Goal: Transaction & Acquisition: Obtain resource

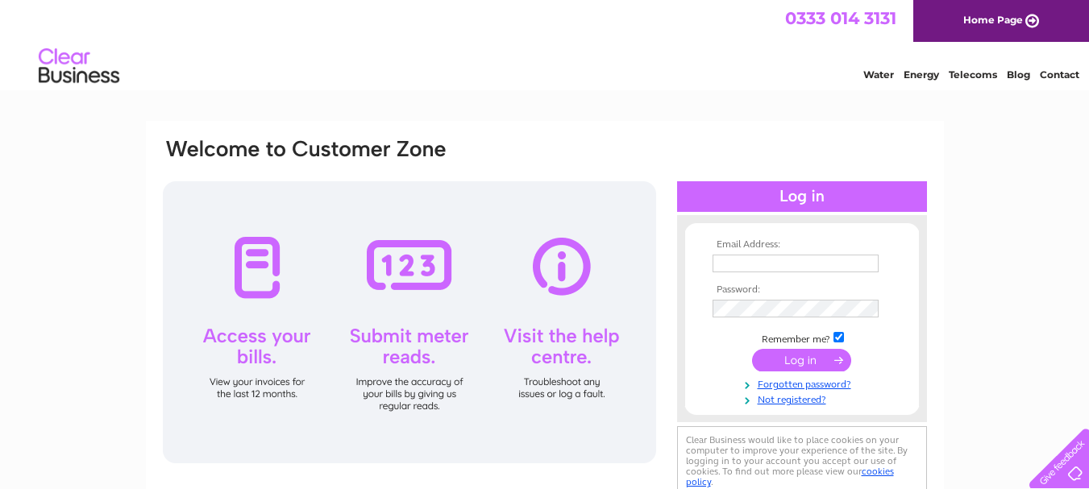
type input "d"
click at [746, 265] on input "d" at bounding box center [797, 264] width 168 height 19
type input "[EMAIL_ADDRESS][DOMAIN_NAME]"
click at [819, 362] on input "submit" at bounding box center [801, 360] width 99 height 23
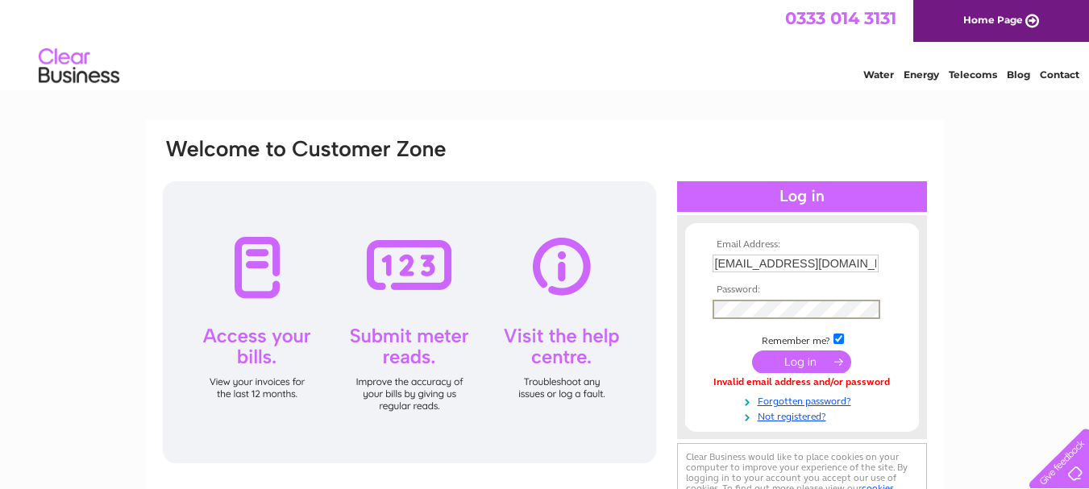
click at [752, 351] on input "submit" at bounding box center [801, 362] width 99 height 23
click at [782, 359] on input "submit" at bounding box center [801, 360] width 99 height 23
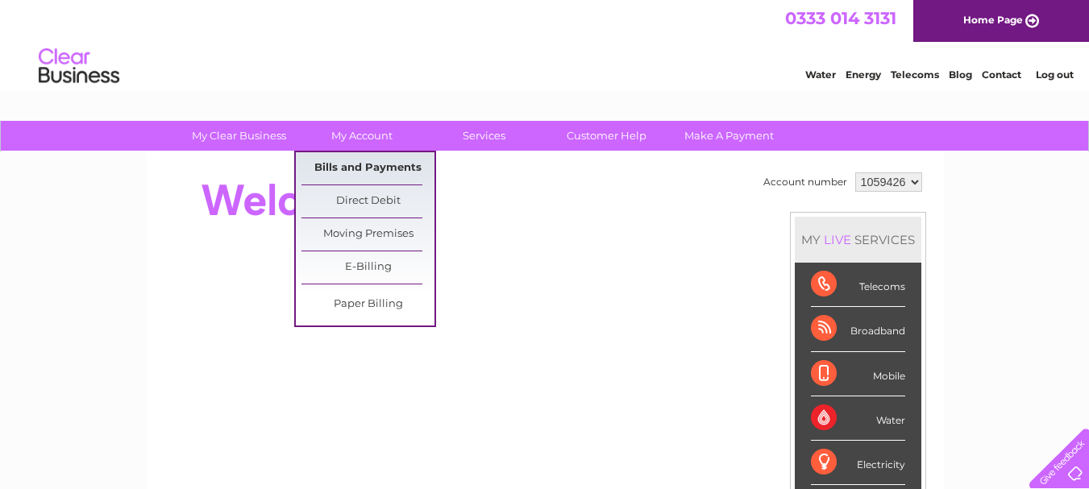
click at [356, 157] on link "Bills and Payments" at bounding box center [368, 168] width 133 height 32
click at [356, 160] on link "Bills and Payments" at bounding box center [368, 168] width 133 height 32
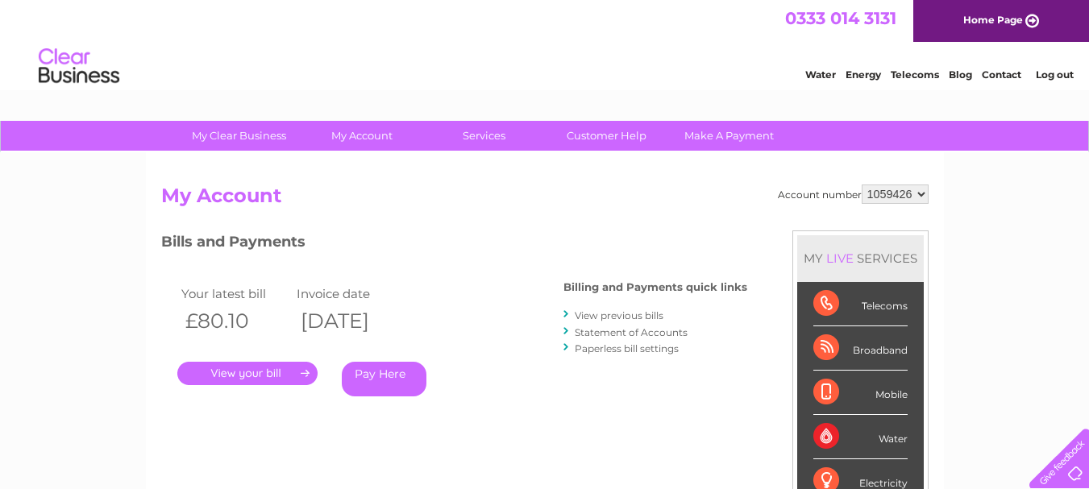
click at [285, 376] on link "." at bounding box center [247, 373] width 140 height 23
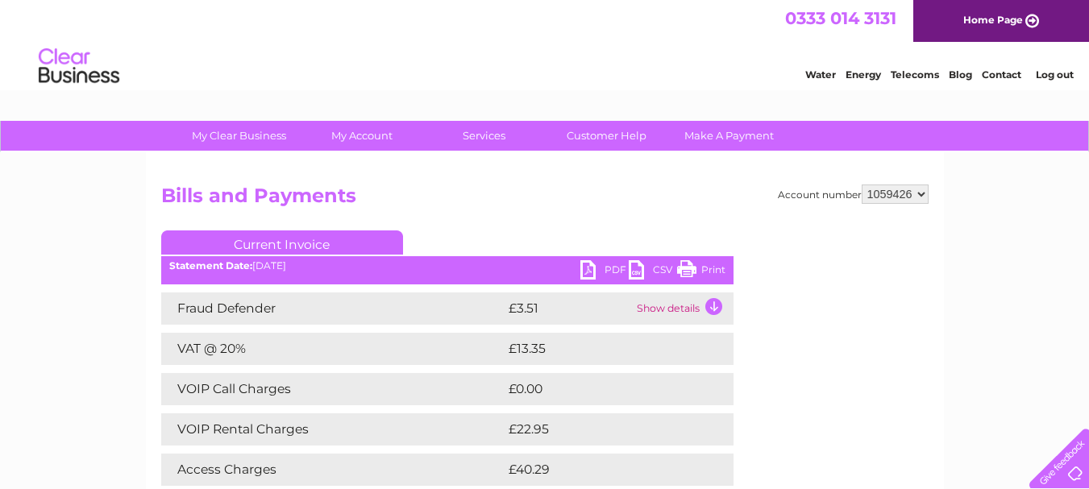
click at [606, 272] on link "PDF" at bounding box center [605, 271] width 48 height 23
